Goal: Browse casually

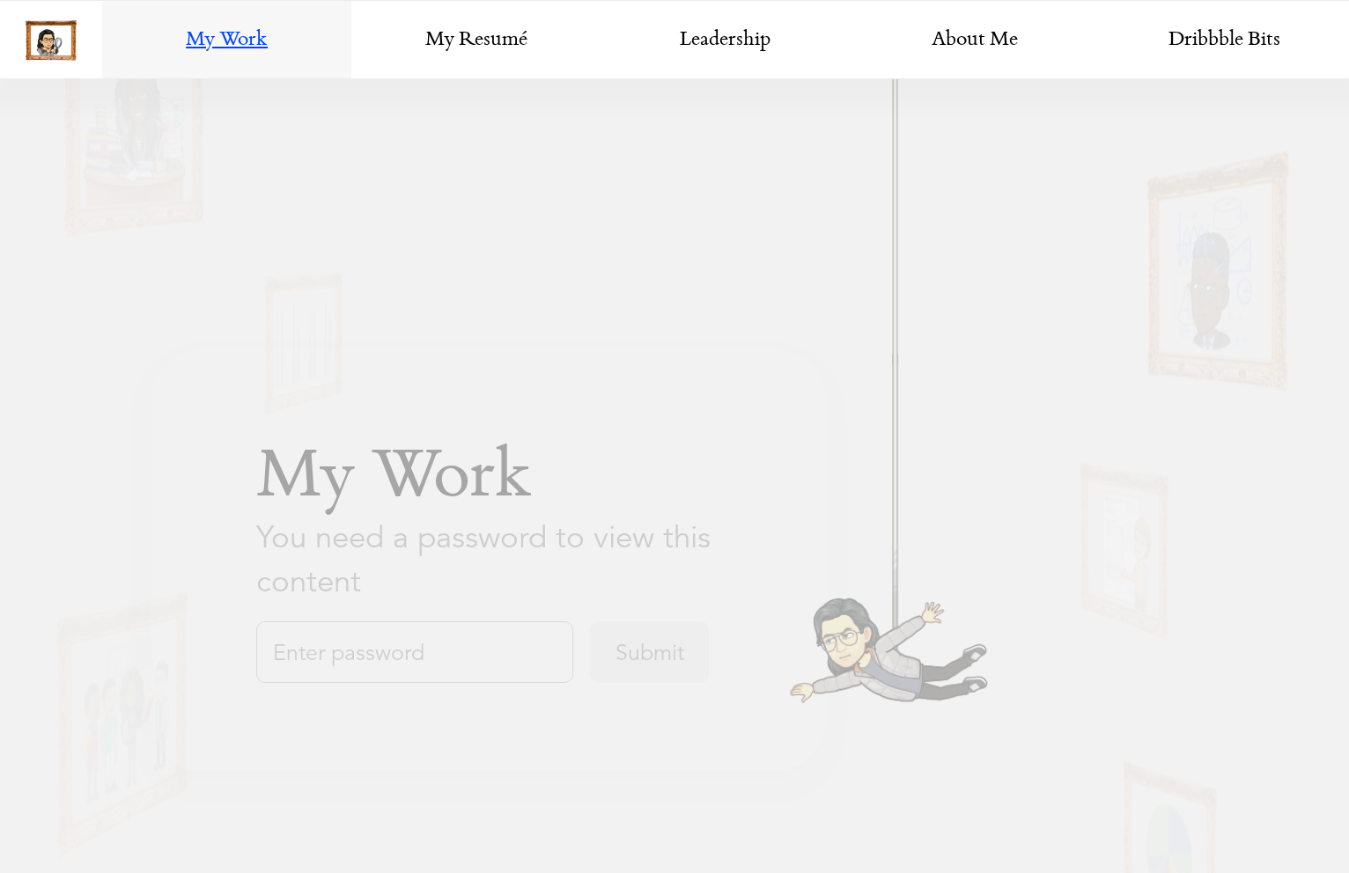
scroll to position [1078, 0]
click at [381, 663] on input "text" at bounding box center [414, 653] width 317 height 62
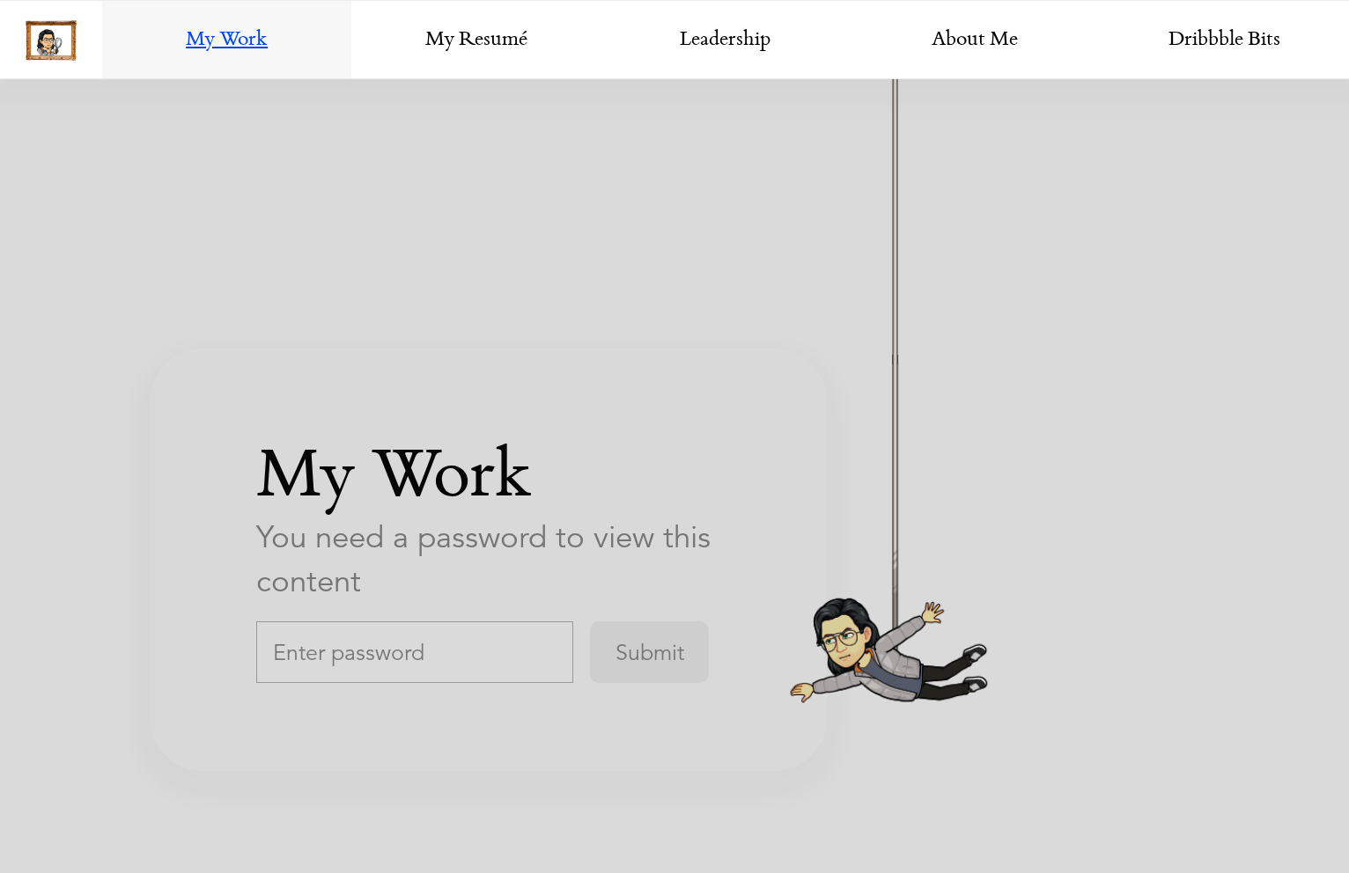
scroll to position [3064, 0]
type input "H"
type input "havenDesign"
click at [590, 622] on input "Submit" at bounding box center [649, 653] width 119 height 62
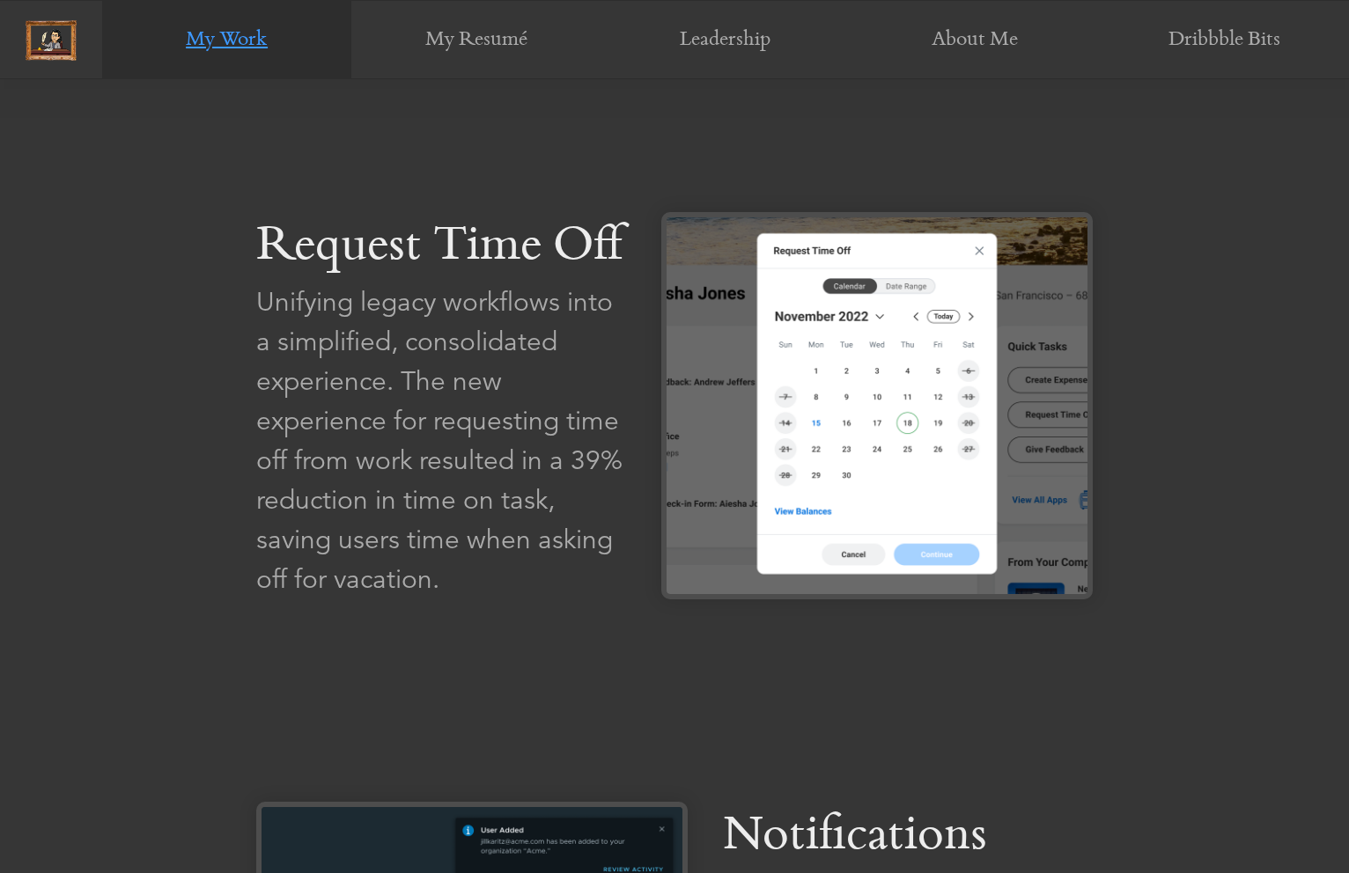
scroll to position [1800, 0]
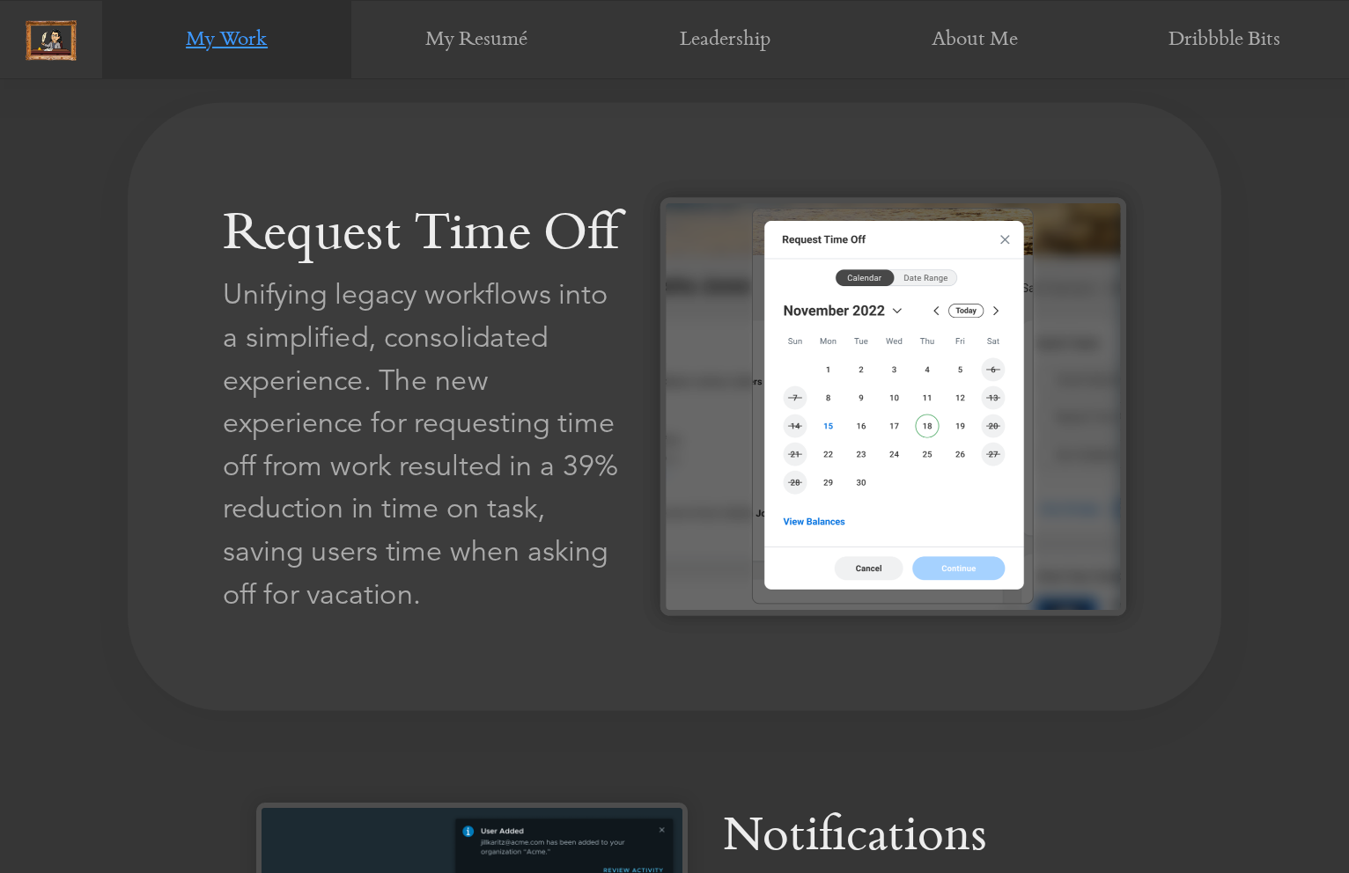
click at [751, 468] on img at bounding box center [893, 406] width 466 height 418
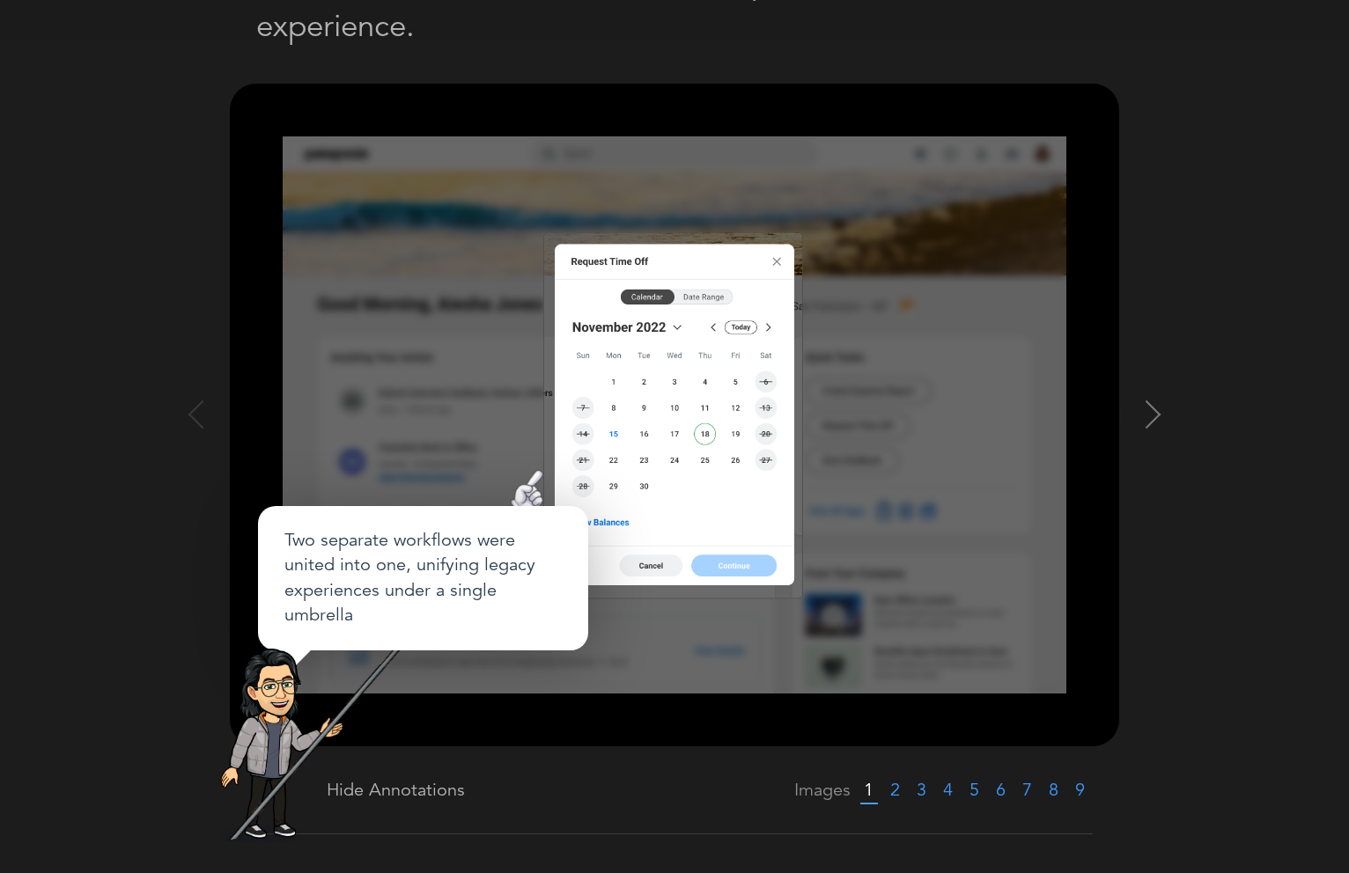
scroll to position [0, 0]
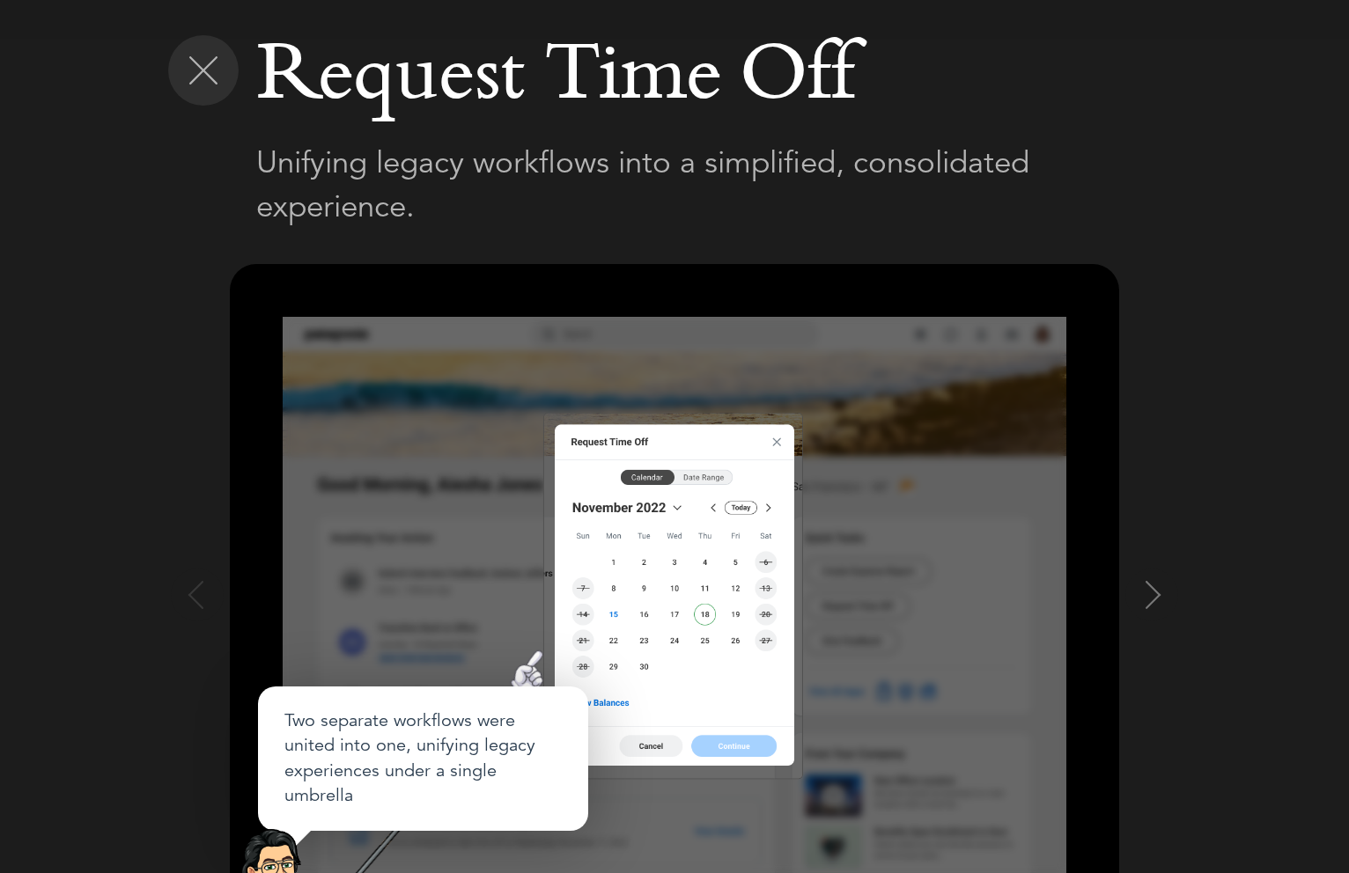
click at [201, 71] on img at bounding box center [203, 70] width 28 height 28
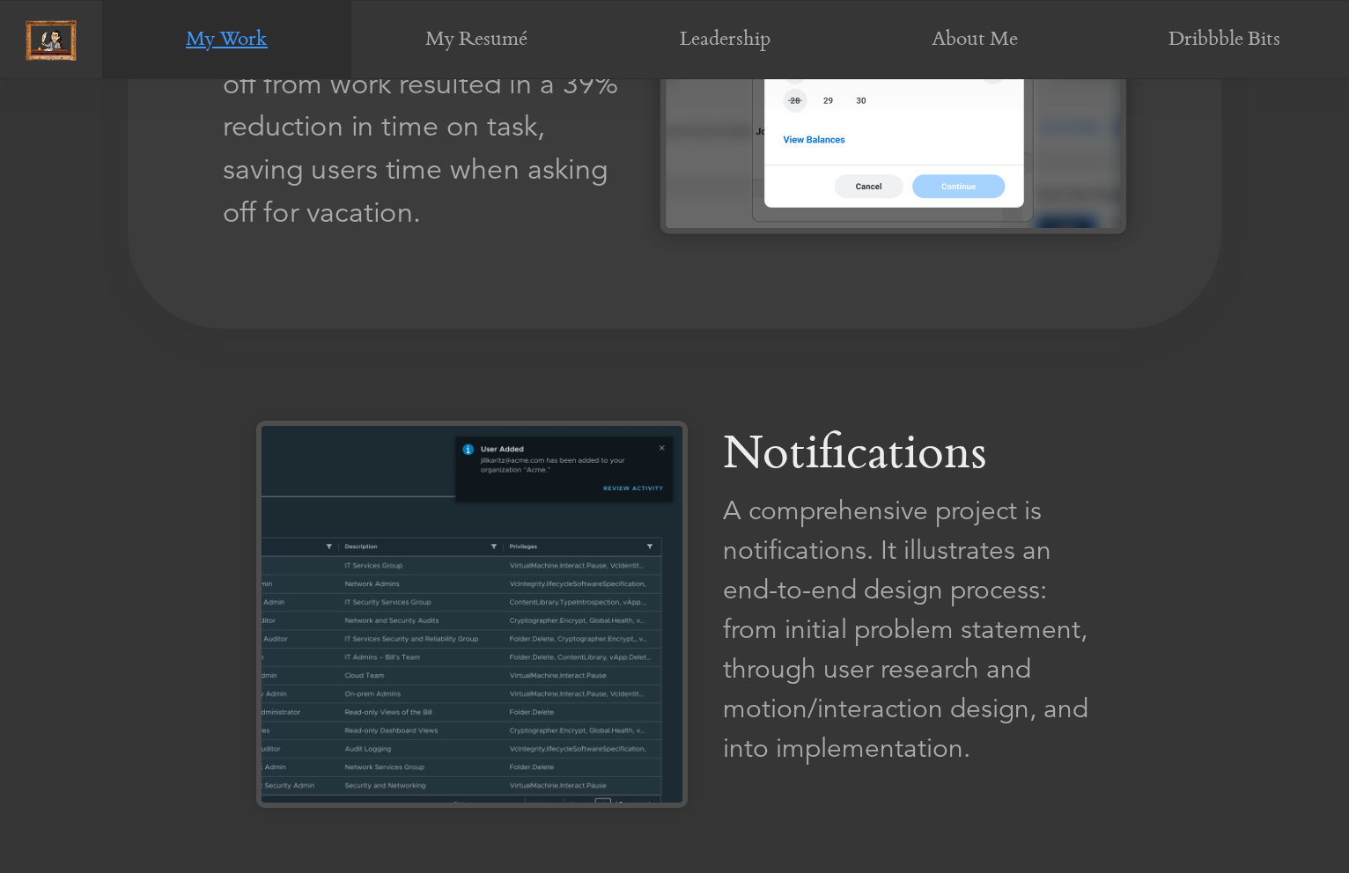
scroll to position [2195, 0]
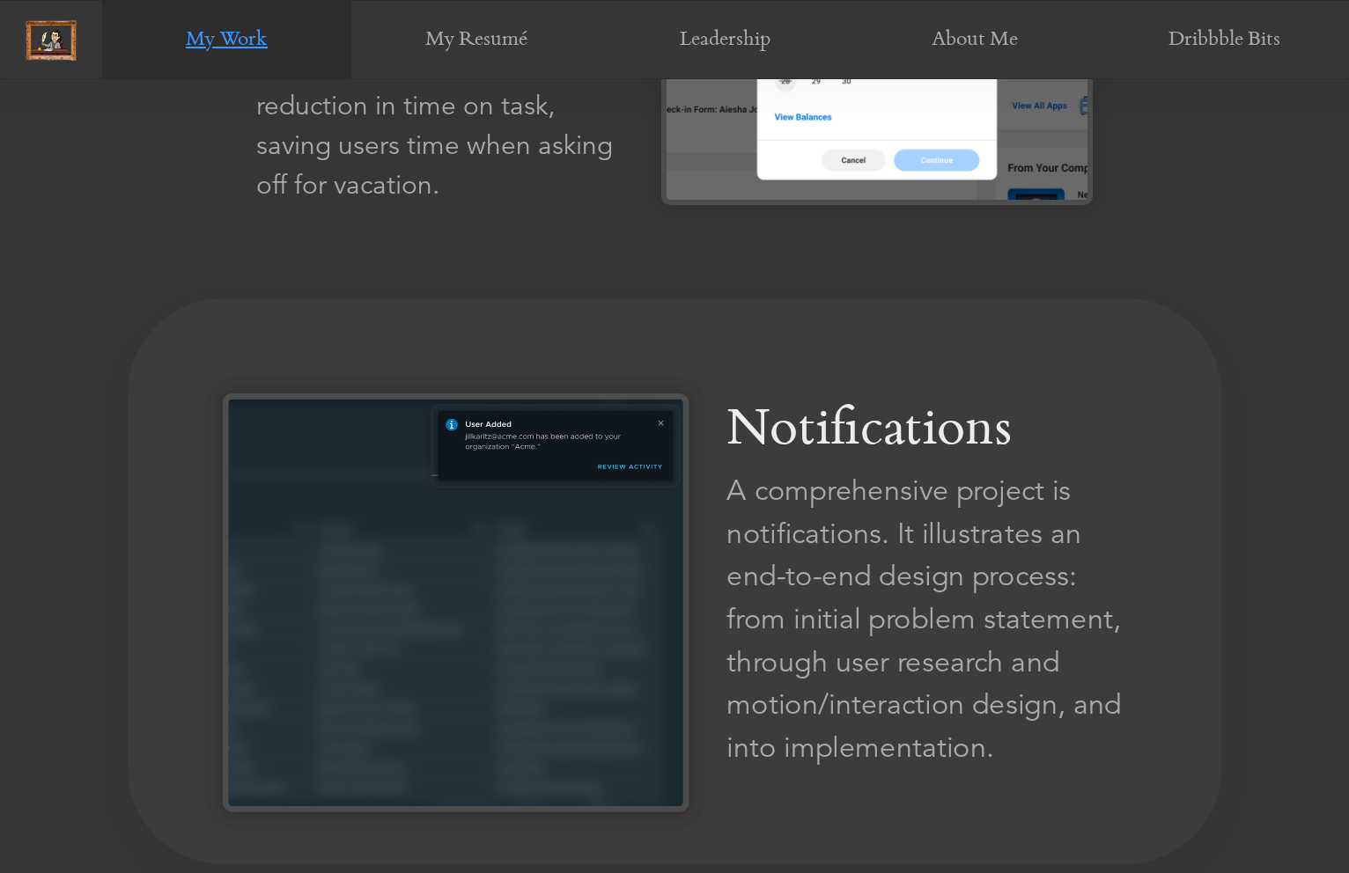
click at [541, 624] on img at bounding box center [456, 603] width 466 height 418
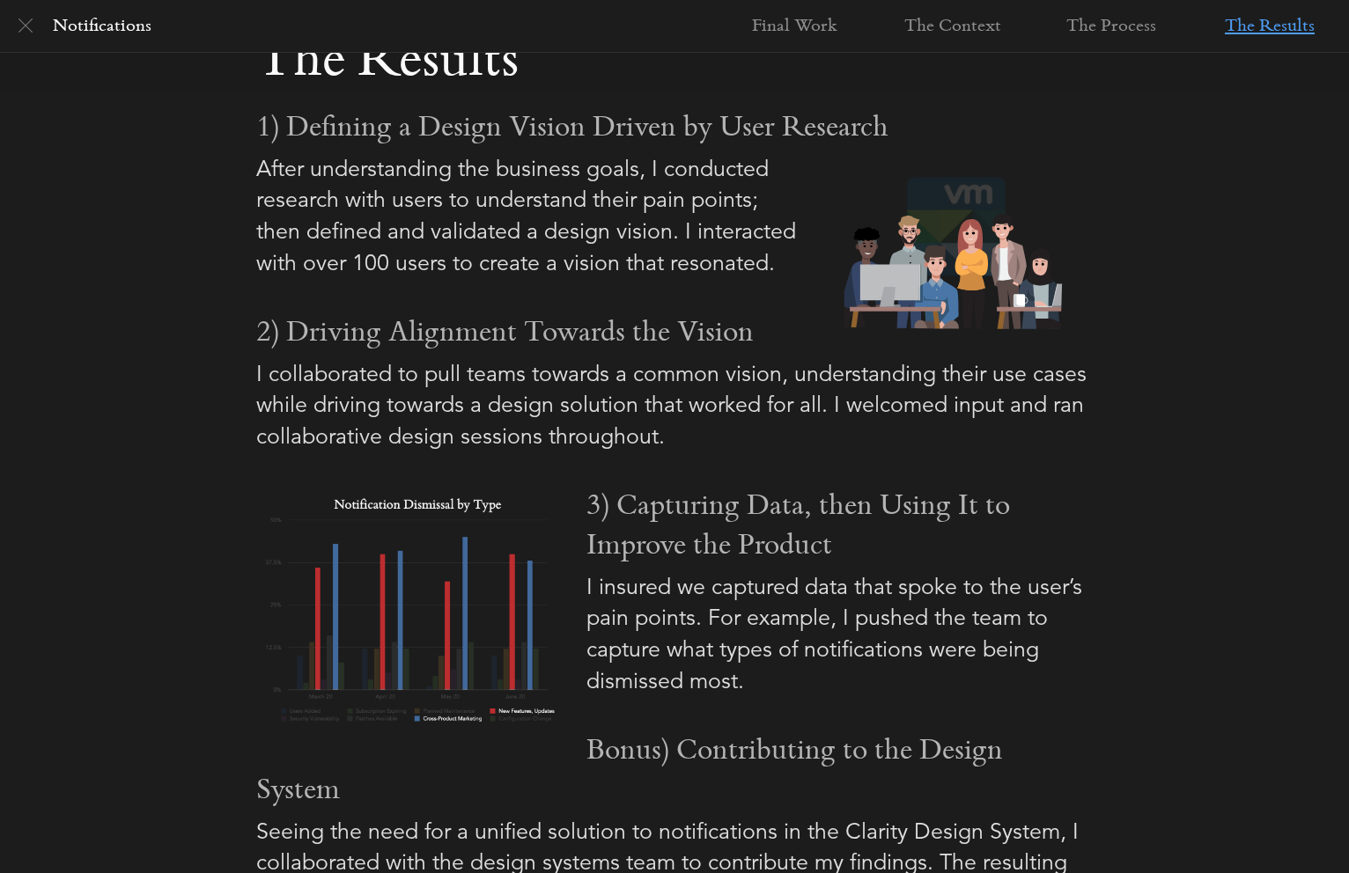
scroll to position [2311, 0]
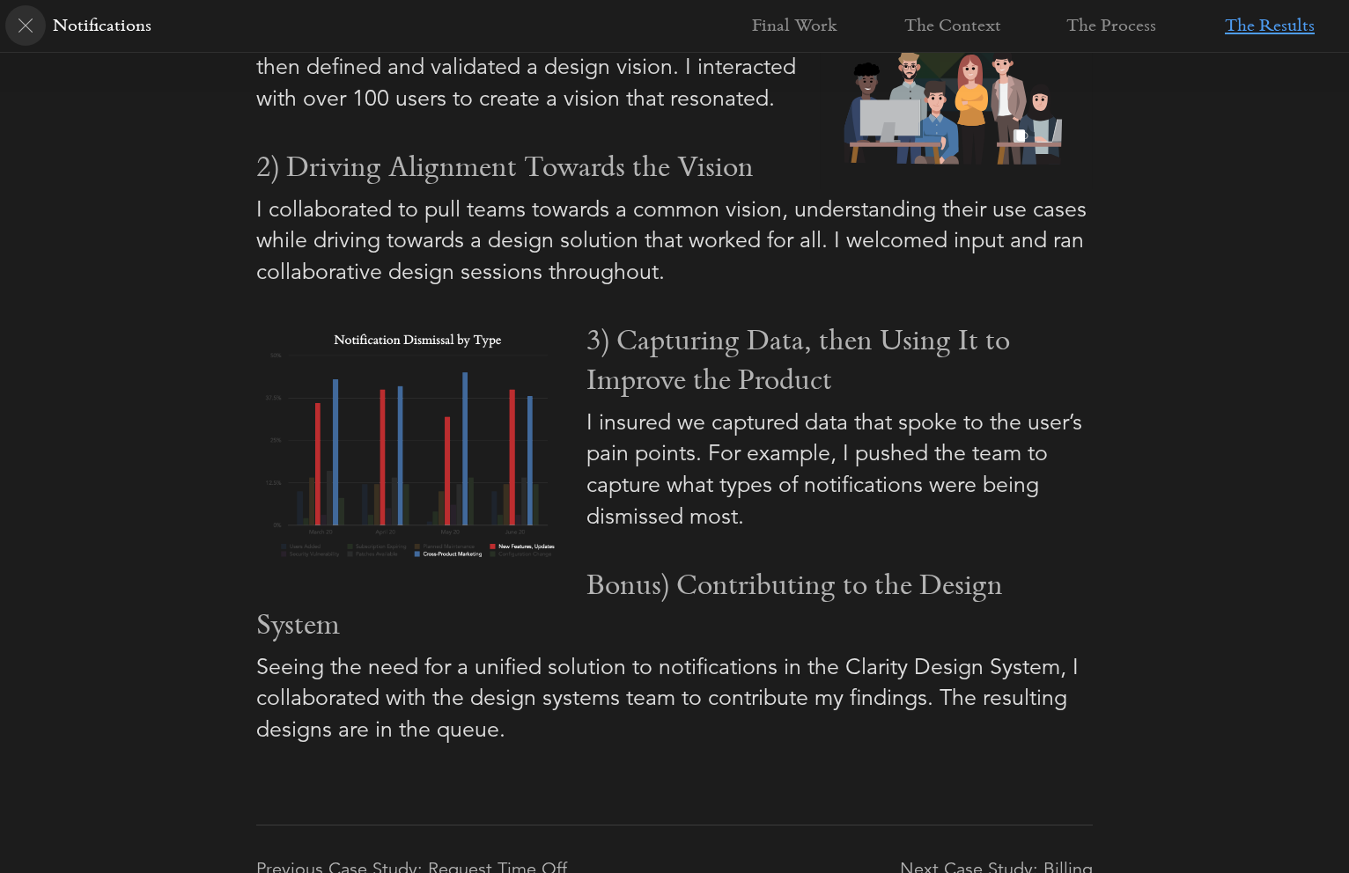
click at [28, 18] on img at bounding box center [25, 25] width 14 height 14
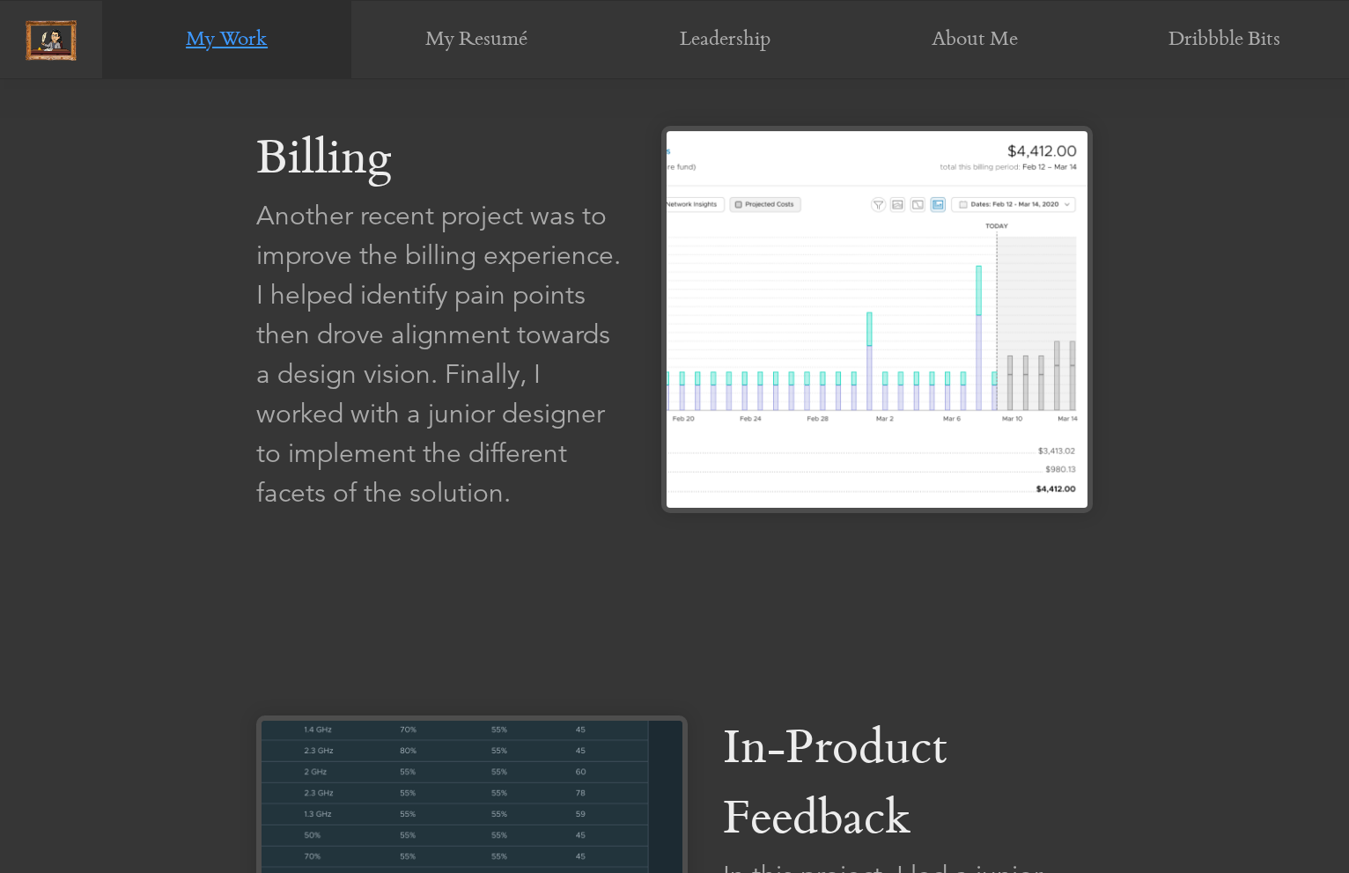
scroll to position [3025, 0]
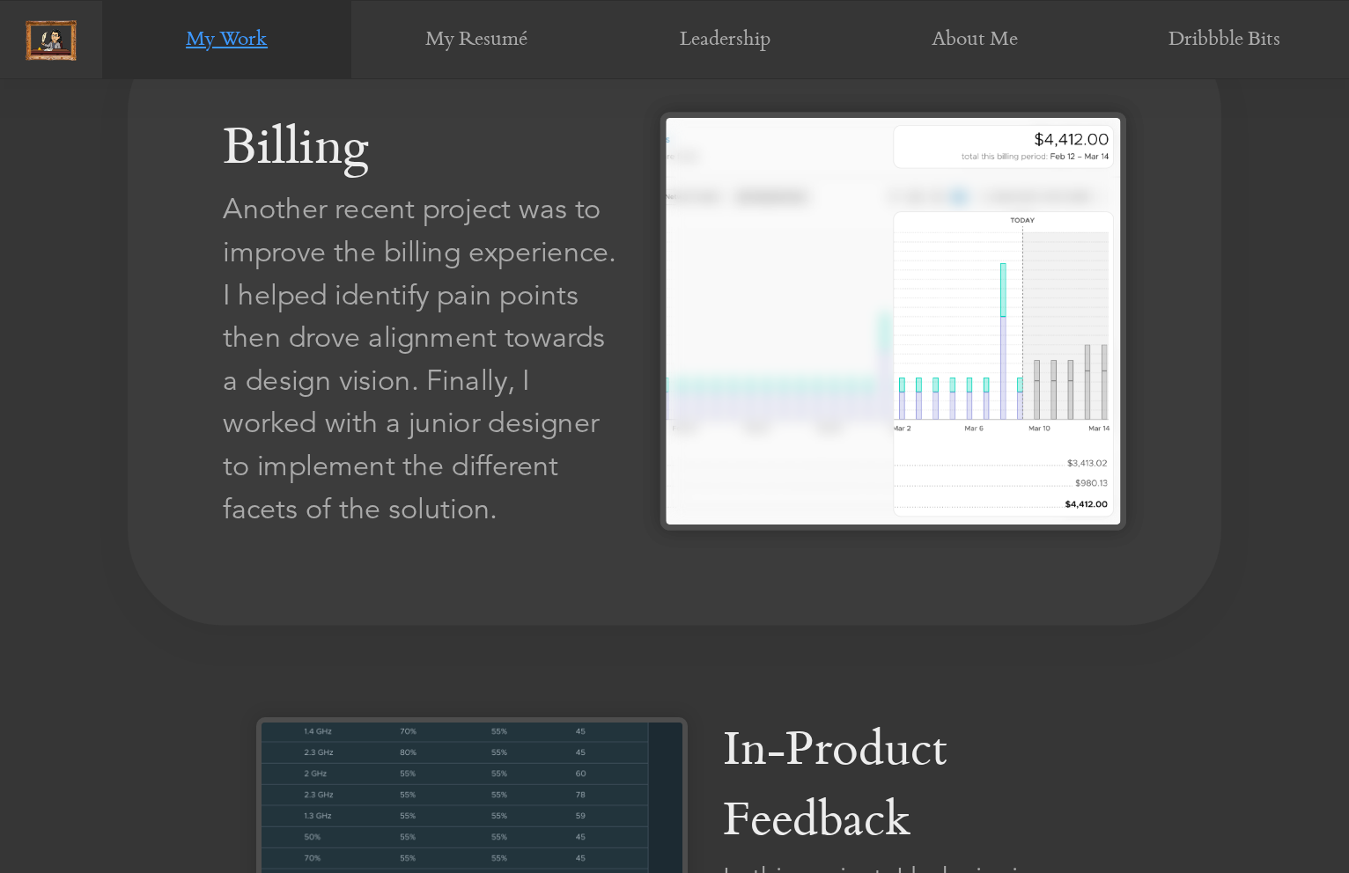
click at [791, 375] on img at bounding box center [893, 321] width 466 height 418
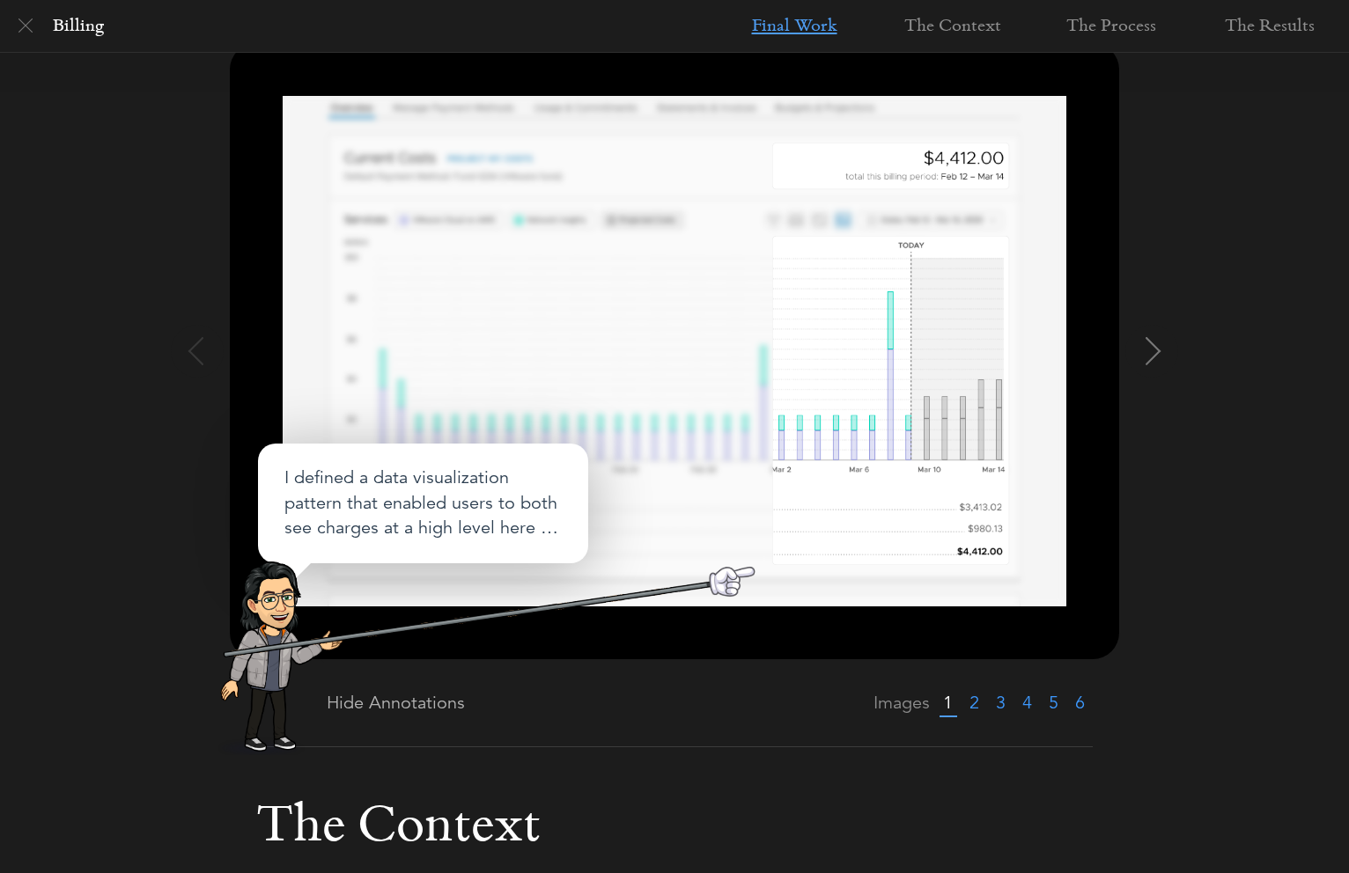
scroll to position [224, 0]
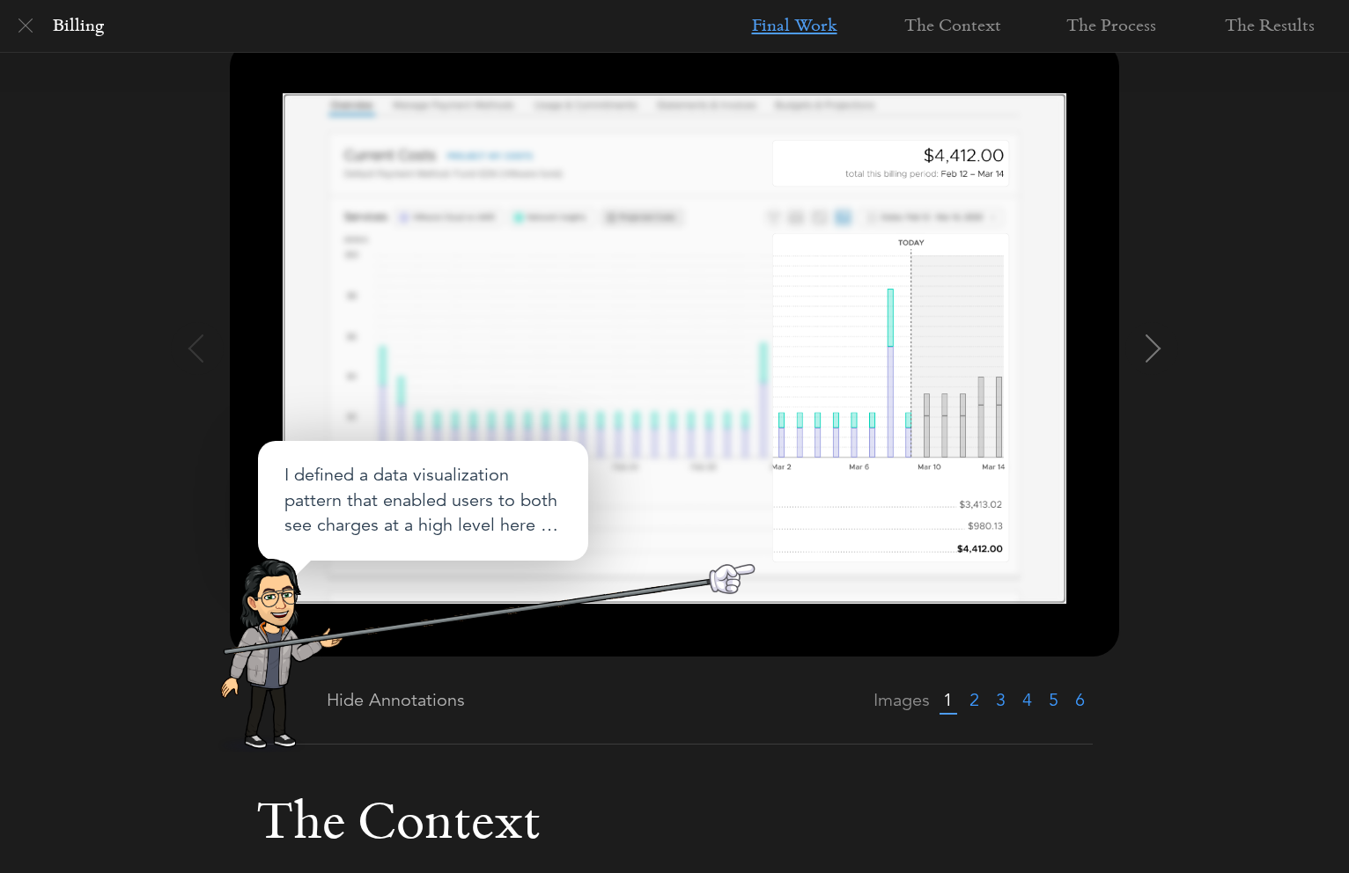
click at [791, 375] on img at bounding box center [675, 348] width 784 height 511
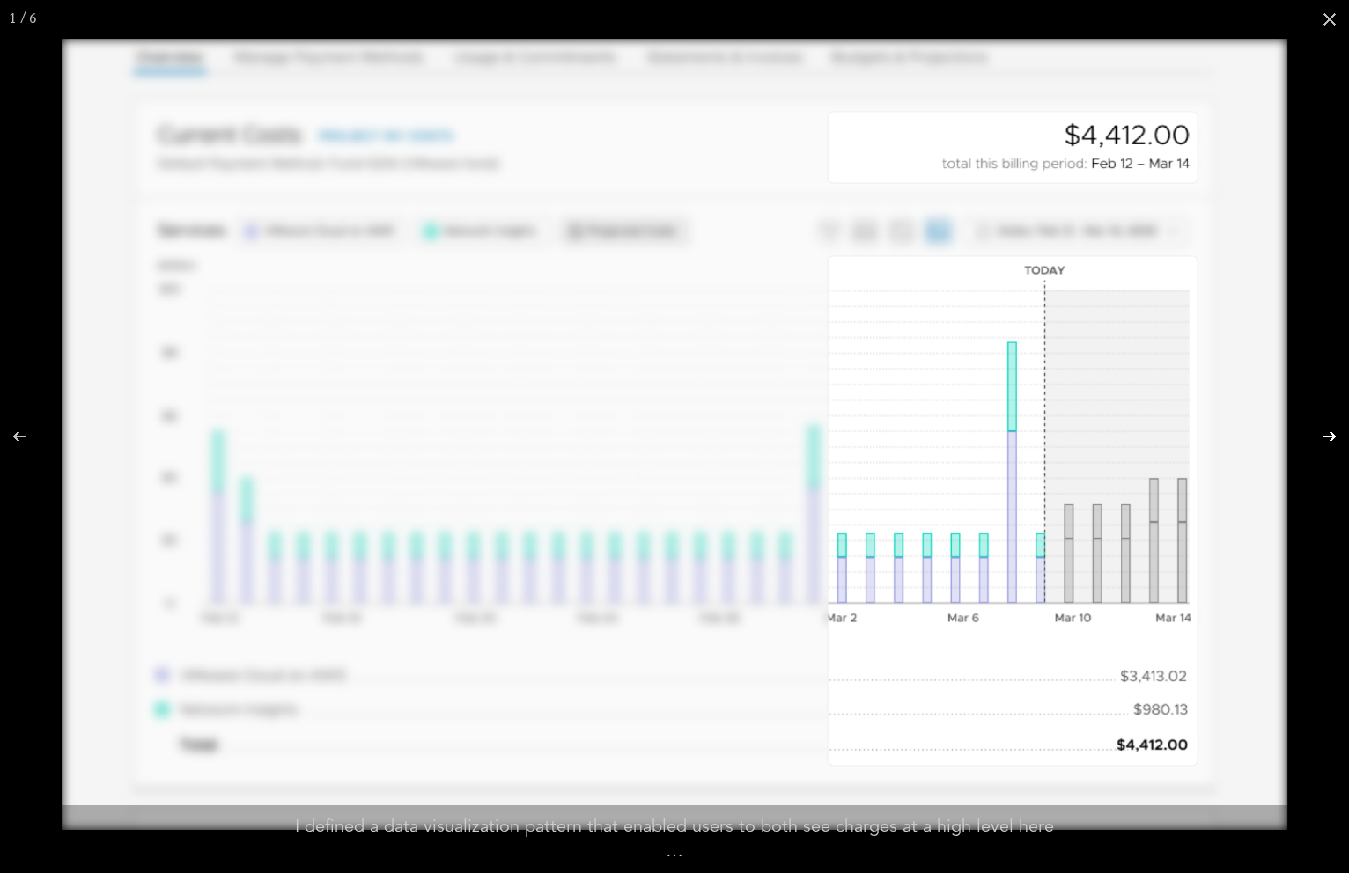
click at [1319, 439] on button at bounding box center [1318, 437] width 62 height 88
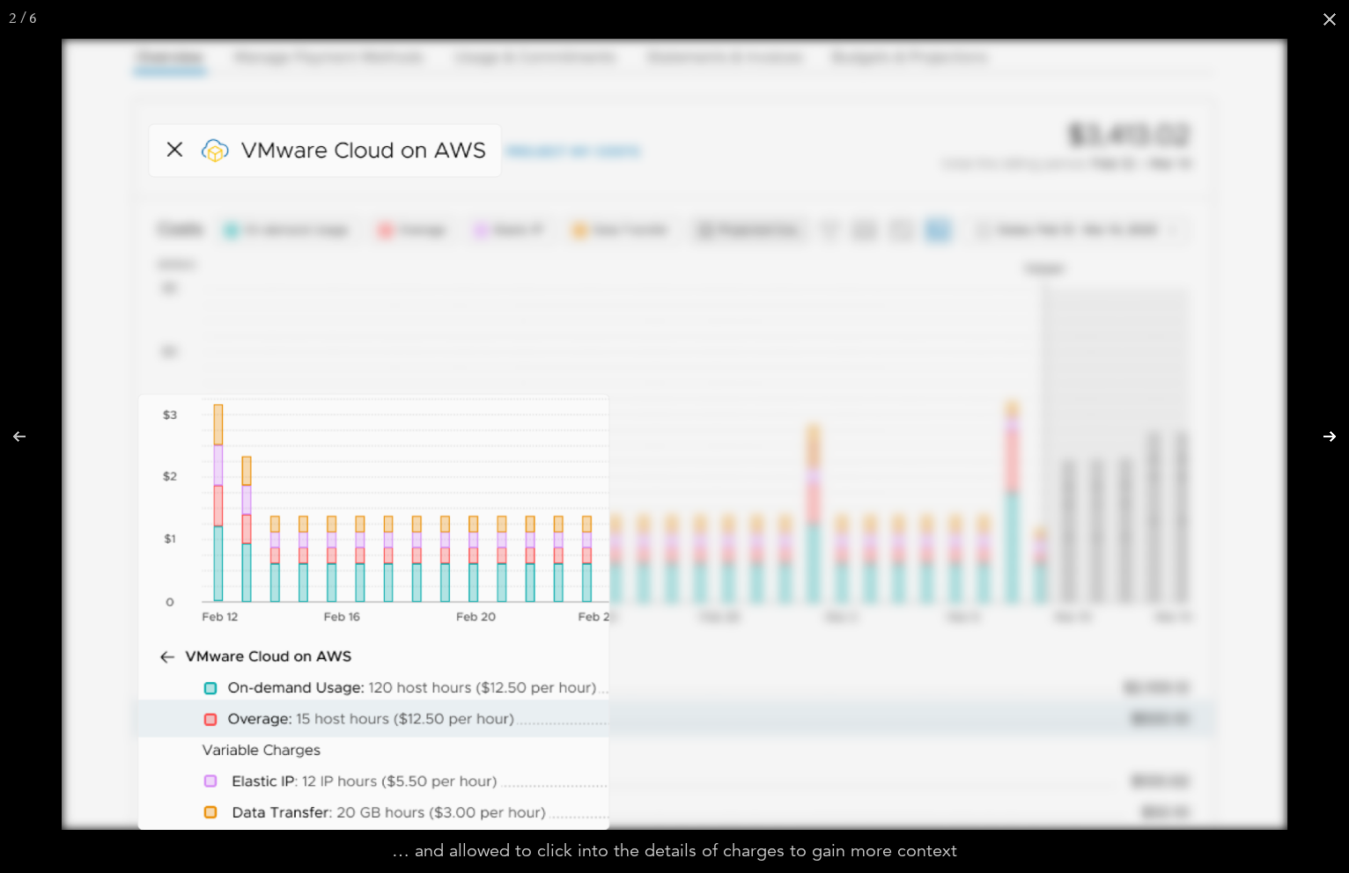
click at [1319, 439] on button at bounding box center [1318, 437] width 62 height 88
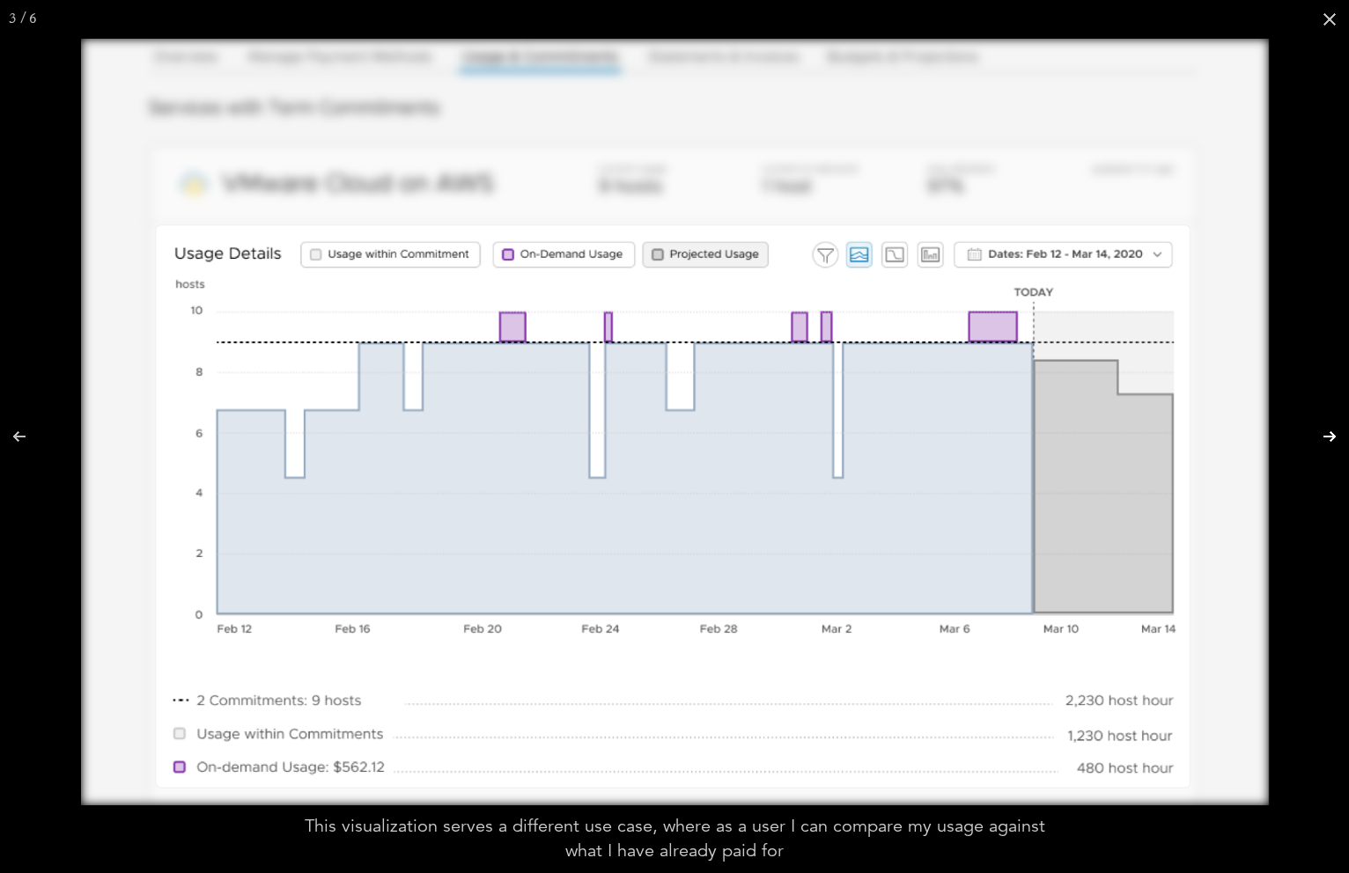
click at [1319, 439] on button at bounding box center [1318, 437] width 62 height 88
